Goal: Information Seeking & Learning: Learn about a topic

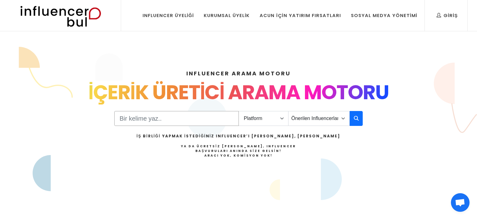
drag, startPoint x: 152, startPoint y: 112, endPoint x: 201, endPoint y: 112, distance: 48.4
click at [153, 112] on input "Search" at bounding box center [176, 118] width 125 height 15
click at [239, 111] on select "Platform Instagram Facebook Youtube Tiktok Twitter Twitch" at bounding box center [264, 118] width 50 height 15
click at [288, 111] on select "Önerilen Influencerlar Aile & Çocuk & Ebeveyn Alışveriş & Giyim & Aksesuar Arab…" at bounding box center [318, 118] width 61 height 15
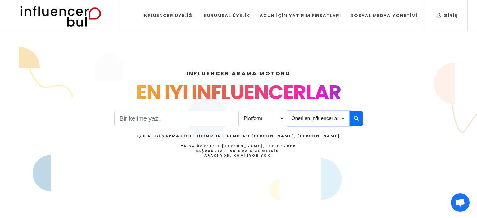
select select "5"
click option "Bahçe" at bounding box center [0, 0] width 0 height 0
click at [359, 119] on button "button" at bounding box center [356, 118] width 13 height 15
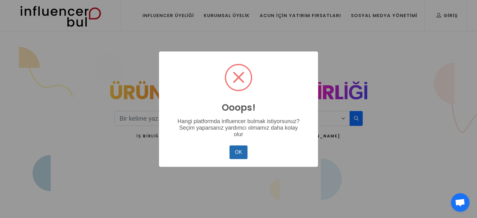
click at [245, 149] on button "OK" at bounding box center [238, 153] width 18 height 14
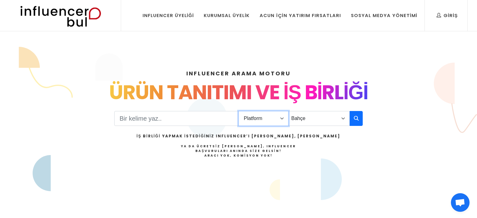
click at [239, 111] on select "Platform Instagram Facebook Youtube Tiktok Twitter Twitch" at bounding box center [264, 118] width 50 height 15
select select "1"
click option "Instagram" at bounding box center [0, 0] width 0 height 0
click at [350, 117] on button "button" at bounding box center [356, 118] width 13 height 15
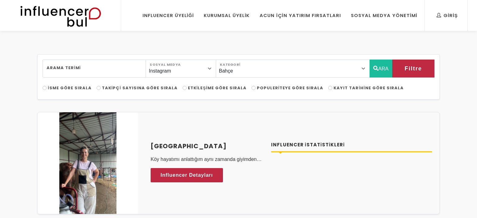
select select "5"
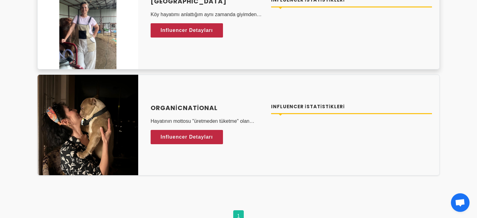
scroll to position [197, 0]
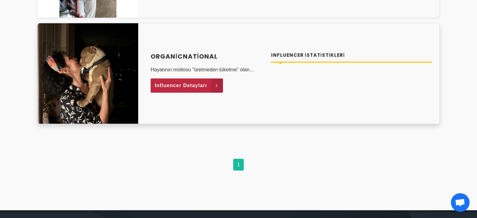
click at [173, 81] on span "Influencer Detayları" at bounding box center [181, 85] width 52 height 9
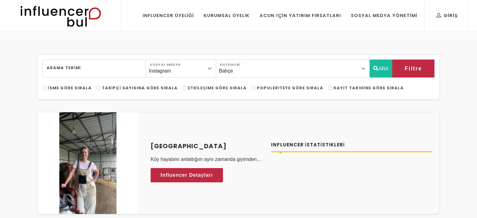
select select "5"
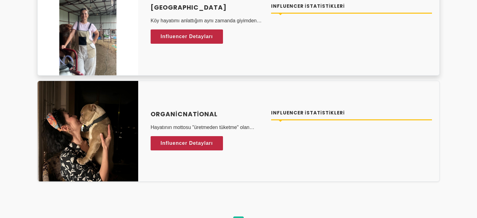
scroll to position [131, 0]
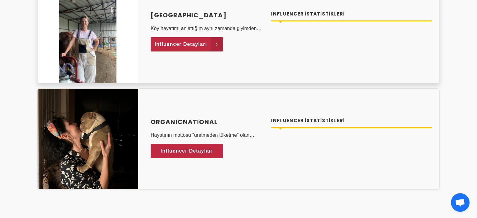
click at [205, 47] on span "Influencer Detayları" at bounding box center [181, 44] width 52 height 9
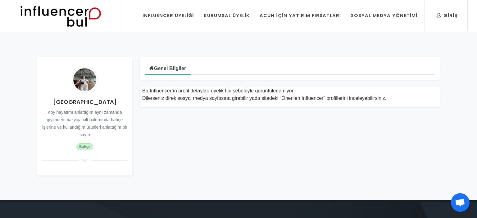
click at [76, 101] on h4 "Gizeminköyhayati" at bounding box center [84, 102] width 85 height 8
click at [76, 101] on h4 "[GEOGRAPHIC_DATA]" at bounding box center [84, 102] width 85 height 8
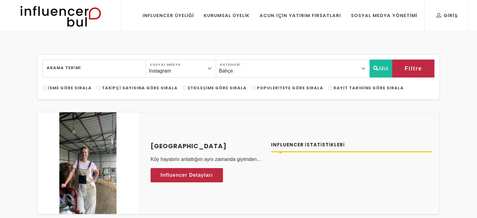
select select "5"
click at [300, 21] on link "Acun İçin Yatırım Fırsatları" at bounding box center [300, 15] width 90 height 31
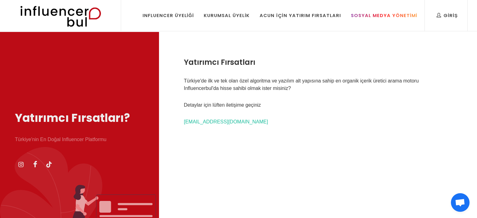
click at [367, 16] on div "Sosyal Medya Yönetimi" at bounding box center [384, 15] width 66 height 7
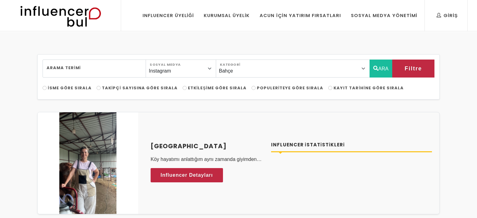
select select "5"
click at [169, 15] on div "Influencer Üyeliği" at bounding box center [169, 15] width 52 height 7
